Goal: Task Accomplishment & Management: Complete application form

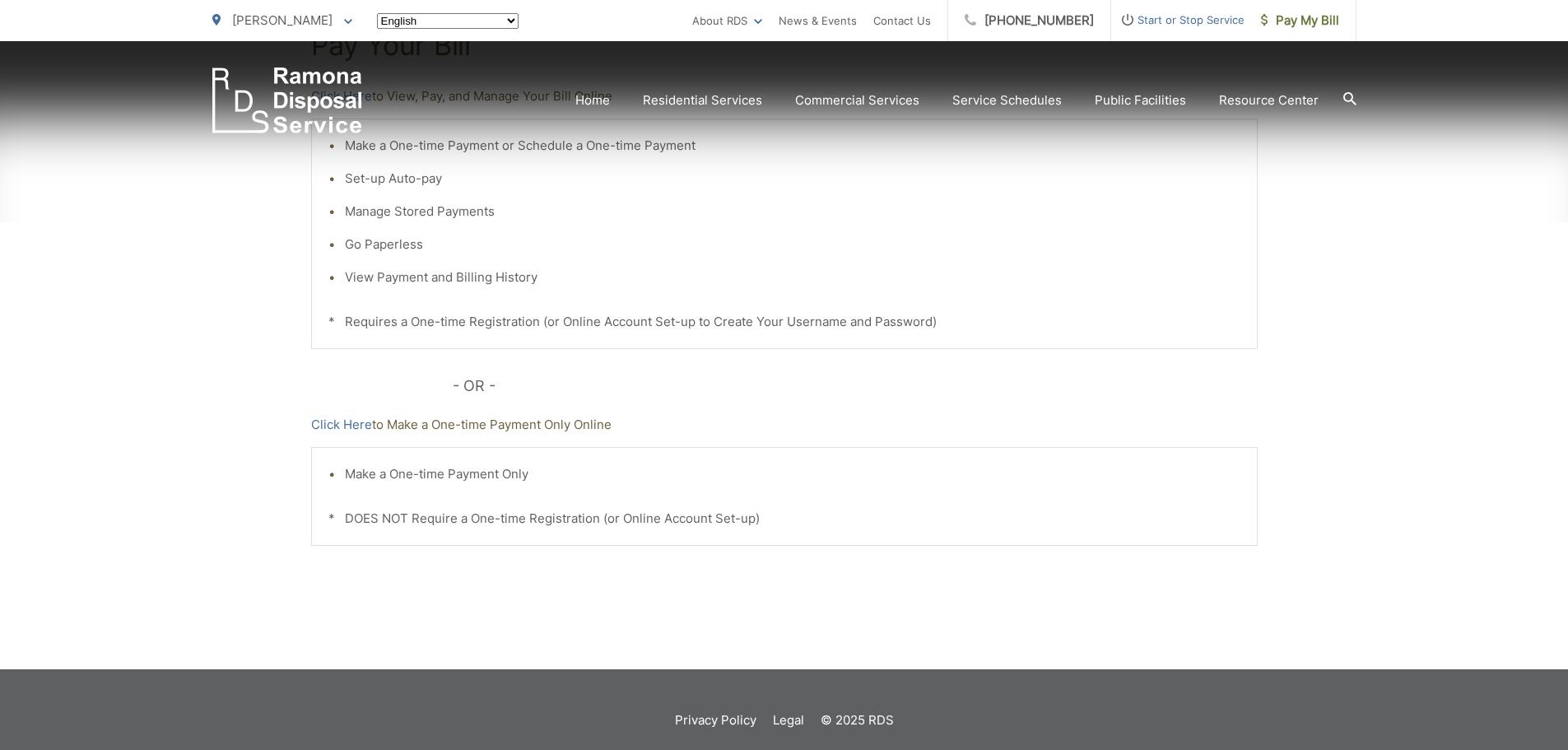
scroll to position [412, 0]
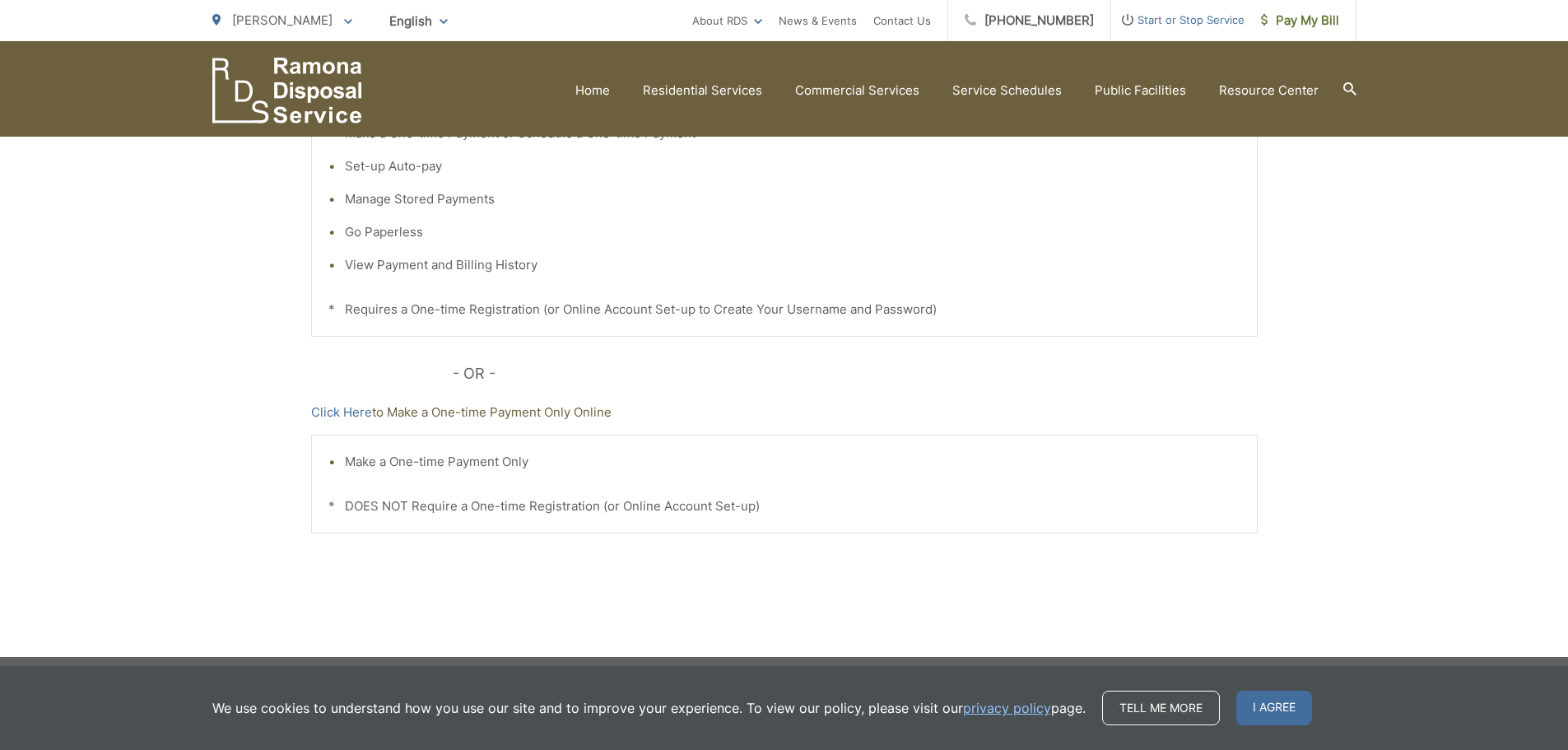
click at [1185, 22] on span "Start or Stop Service" at bounding box center [1178, 19] width 133 height 20
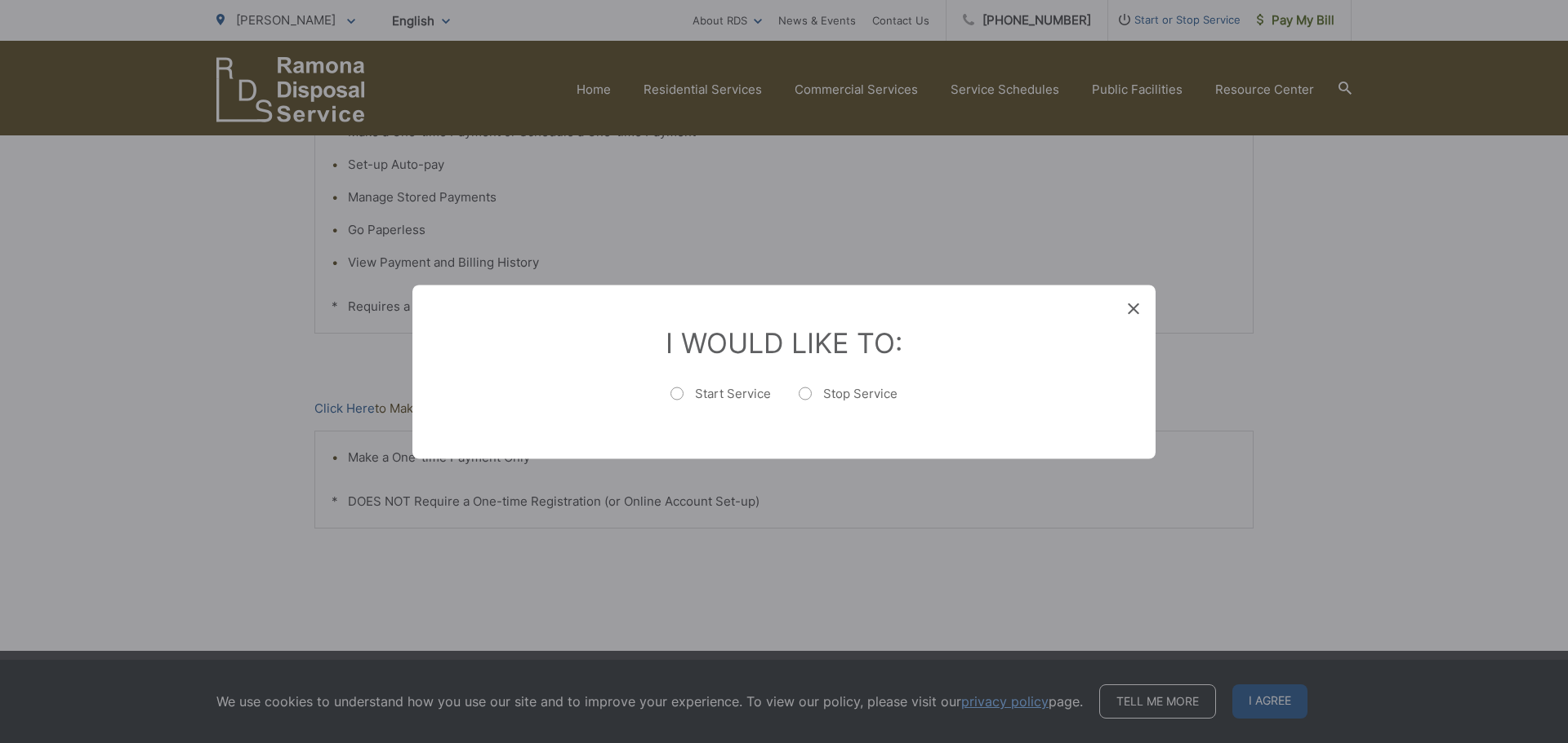
click at [672, 395] on label "Start Service" at bounding box center [720, 401] width 101 height 32
radio input "true"
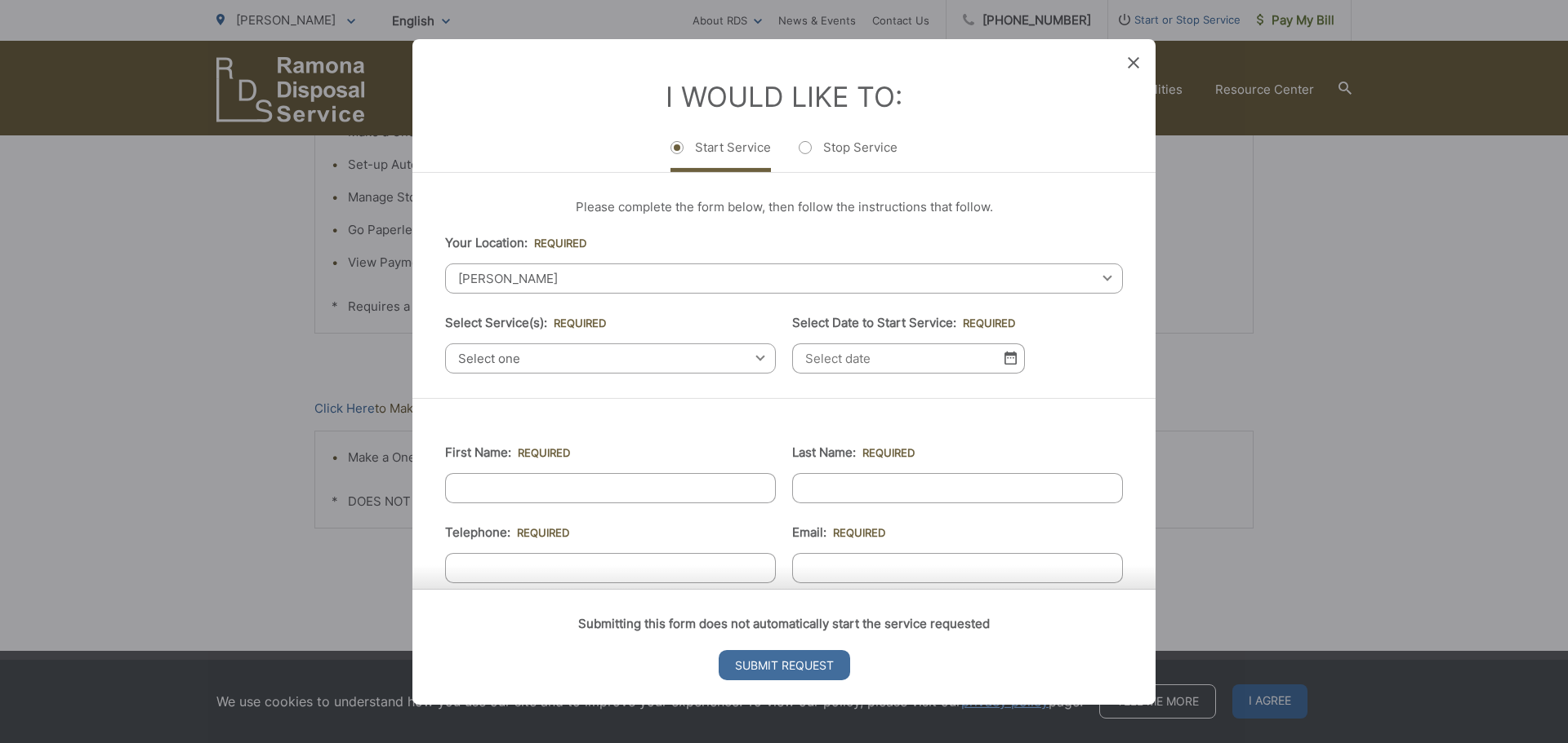
click at [529, 365] on span "Select one" at bounding box center [610, 357] width 331 height 30
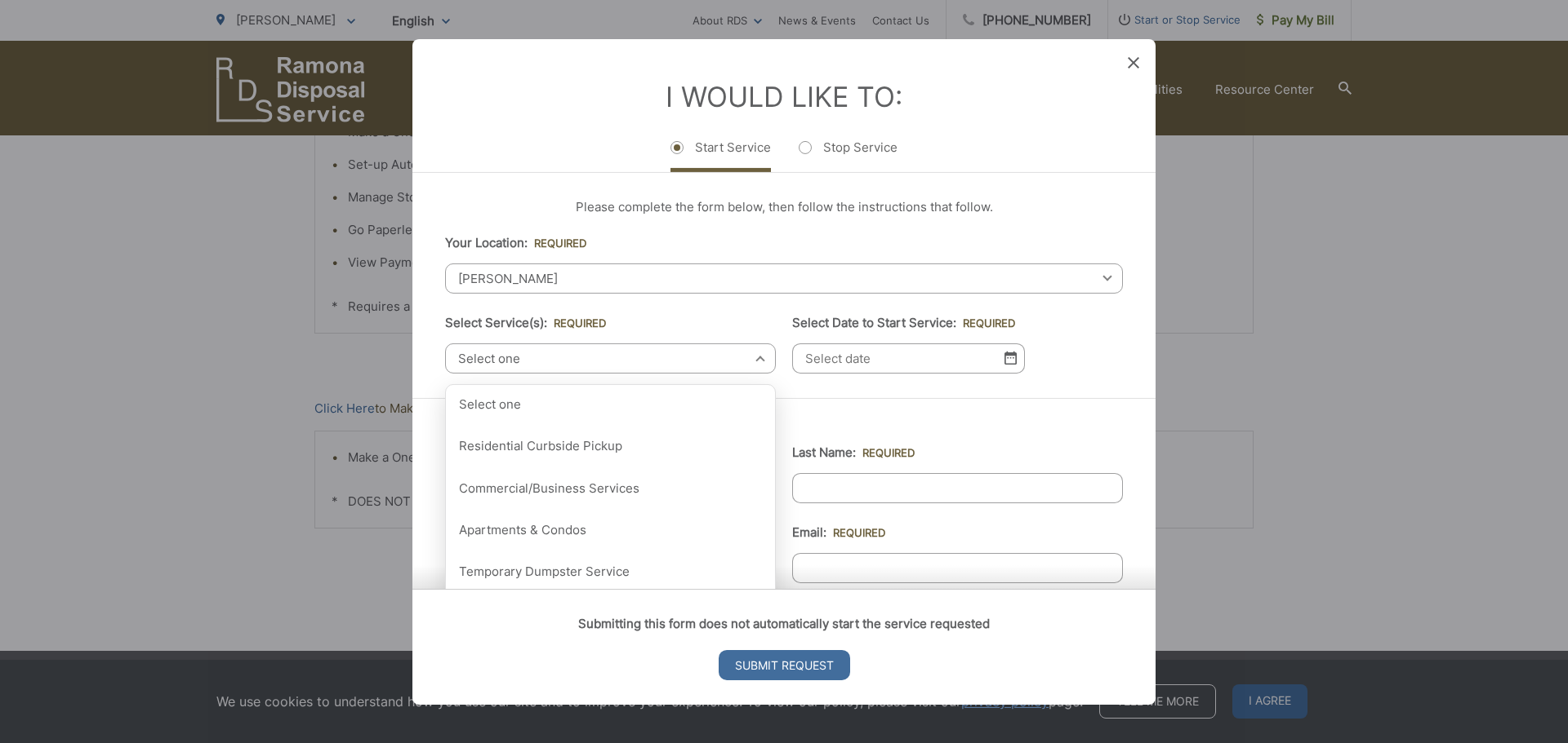
click at [200, 328] on div "Entry Status None In Progress Completed None None In Progress Completed I Would…" at bounding box center [784, 372] width 1568 height 743
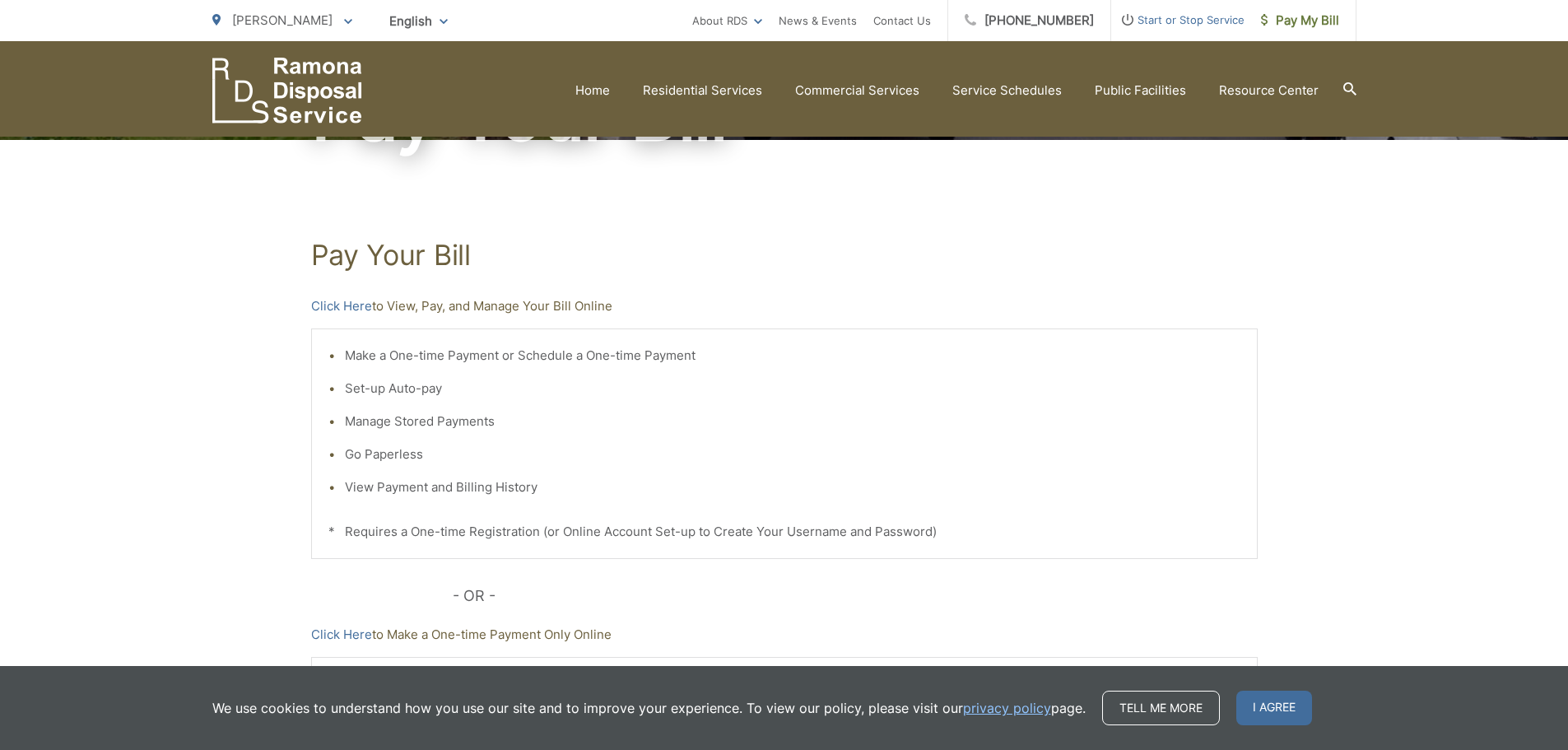
scroll to position [0, 0]
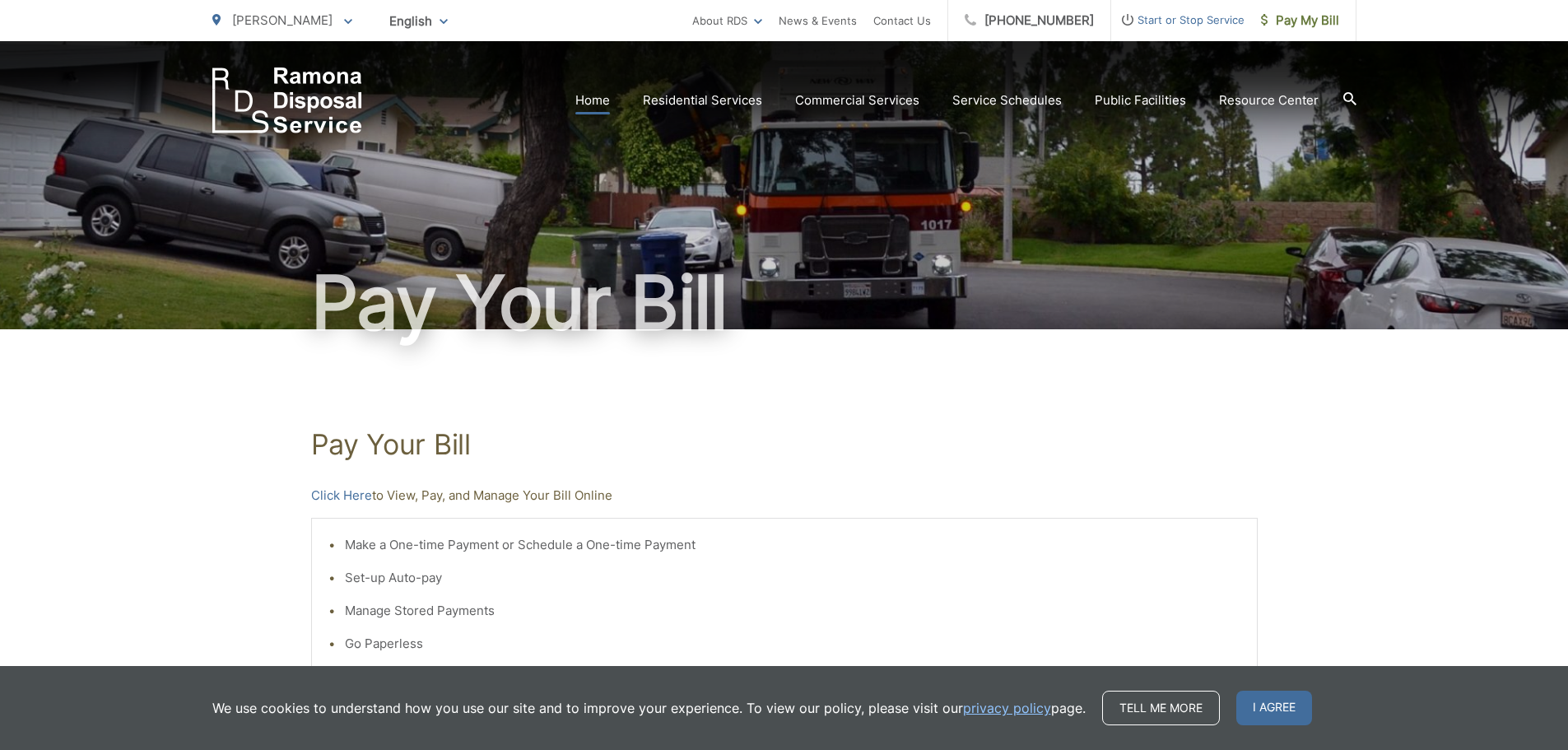
click at [597, 105] on link "Home" at bounding box center [592, 100] width 34 height 20
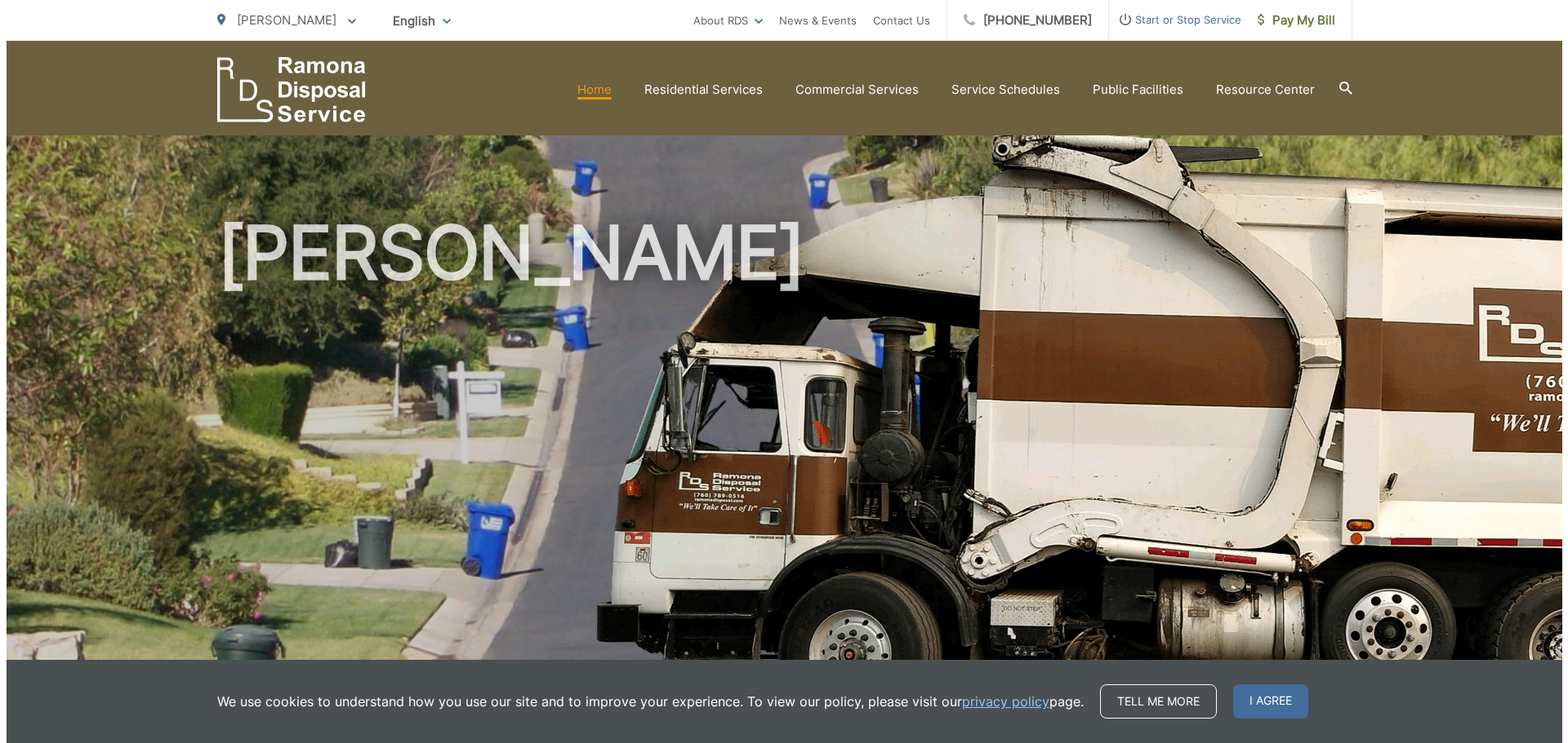
scroll to position [416, 0]
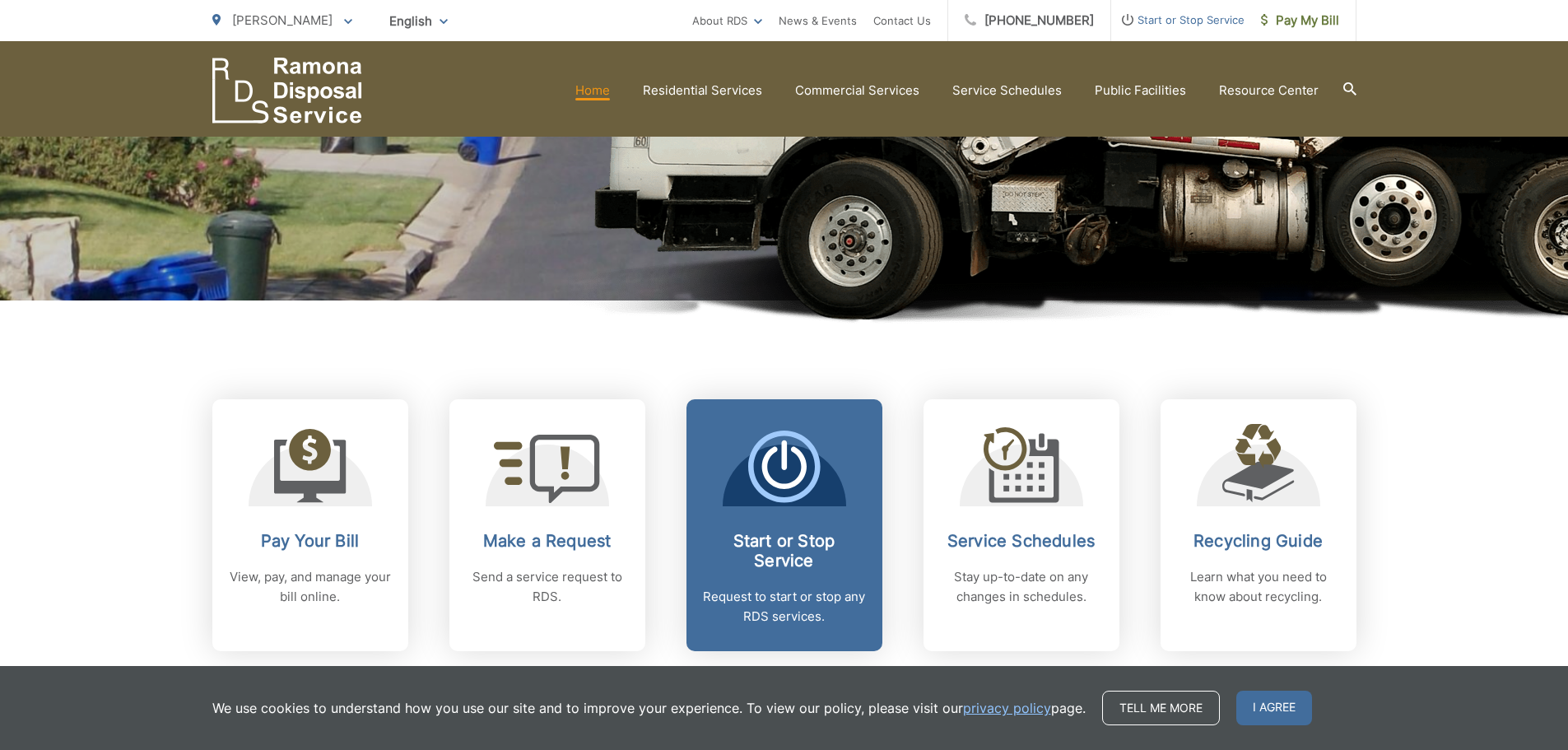
click at [793, 556] on h2 "Start or Stop Service" at bounding box center [785, 551] width 163 height 40
